Goal: Transaction & Acquisition: Subscribe to service/newsletter

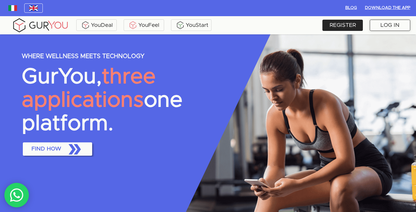
click at [385, 28] on div "LOG IN" at bounding box center [389, 25] width 40 height 11
click at [355, 23] on div "REGISTER" at bounding box center [342, 25] width 40 height 11
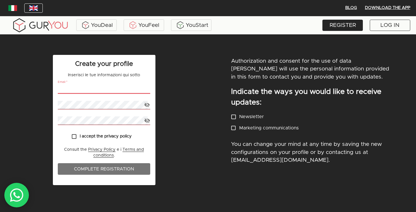
click at [110, 87] on input "email" at bounding box center [104, 89] width 92 height 8
paste input "info@margheritanatualbeauty.com"
type input "info@margheritanatualbeauty.com"
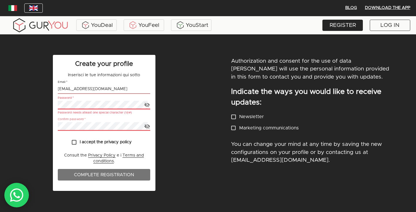
click at [145, 125] on icon "button" at bounding box center [146, 126] width 5 height 5
click at [148, 106] on icon "button" at bounding box center [146, 104] width 5 height 5
click at [74, 143] on input "I accept the privacy policy" at bounding box center [73, 141] width 11 height 11
checkbox input "true"
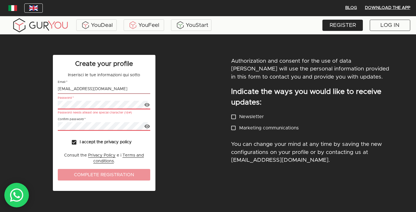
click at [86, 174] on span "Complete Registration" at bounding box center [103, 175] width 81 height 8
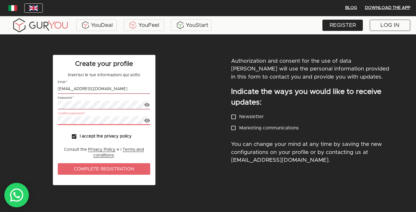
click at [68, 175] on div "Create your profile Inserisci le tue informazioni qui sotto Email   * info@marg…" at bounding box center [104, 122] width 92 height 126
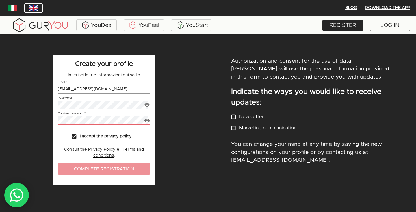
click at [77, 171] on span "Complete Registration" at bounding box center [103, 169] width 81 height 8
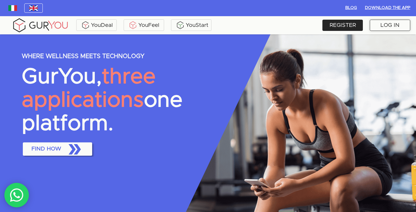
click at [385, 24] on div "LOG IN" at bounding box center [389, 25] width 40 height 11
